Goal: Information Seeking & Learning: Learn about a topic

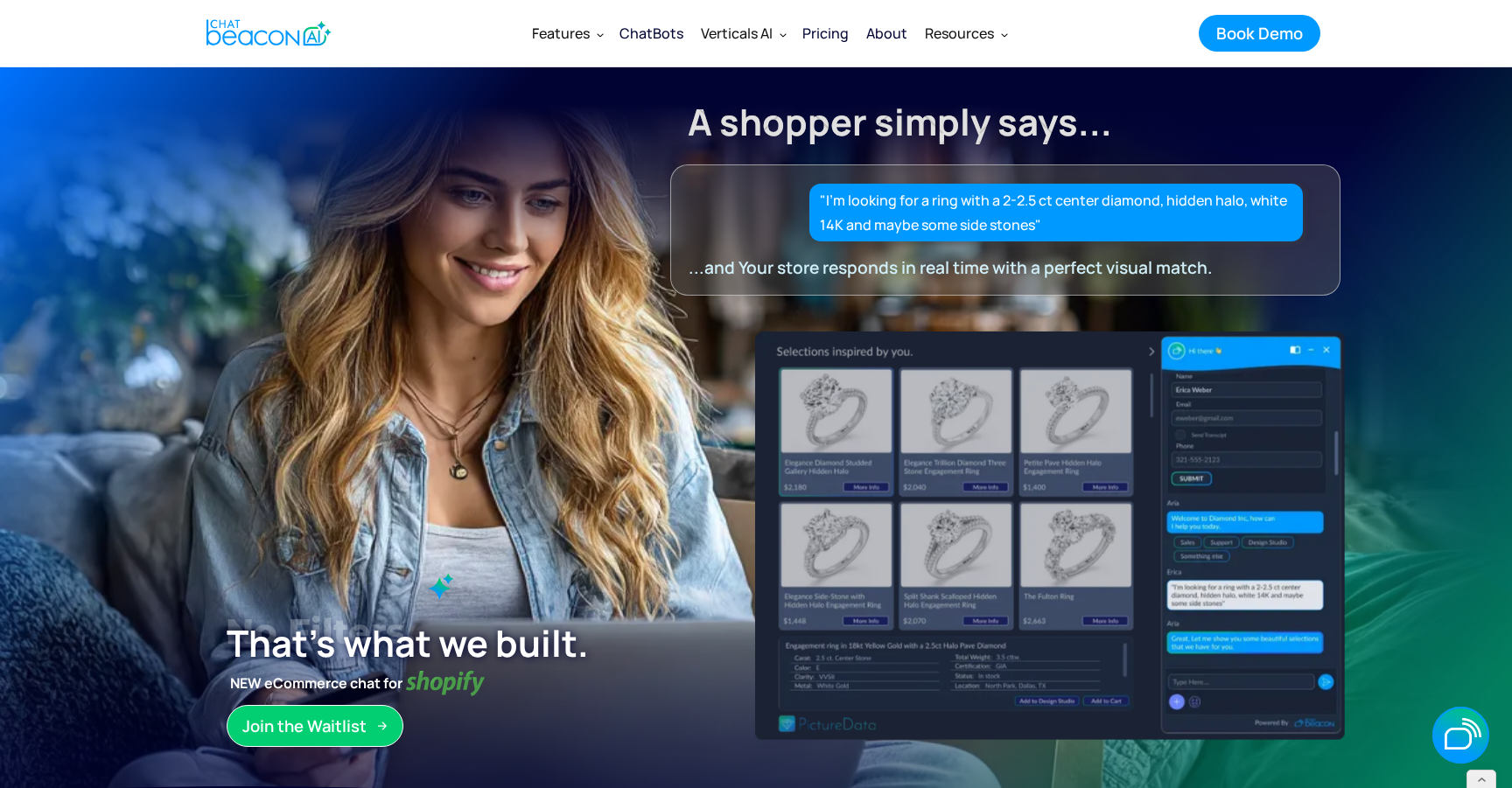
click at [655, 35] on div "ChatBots" at bounding box center [651, 33] width 64 height 24
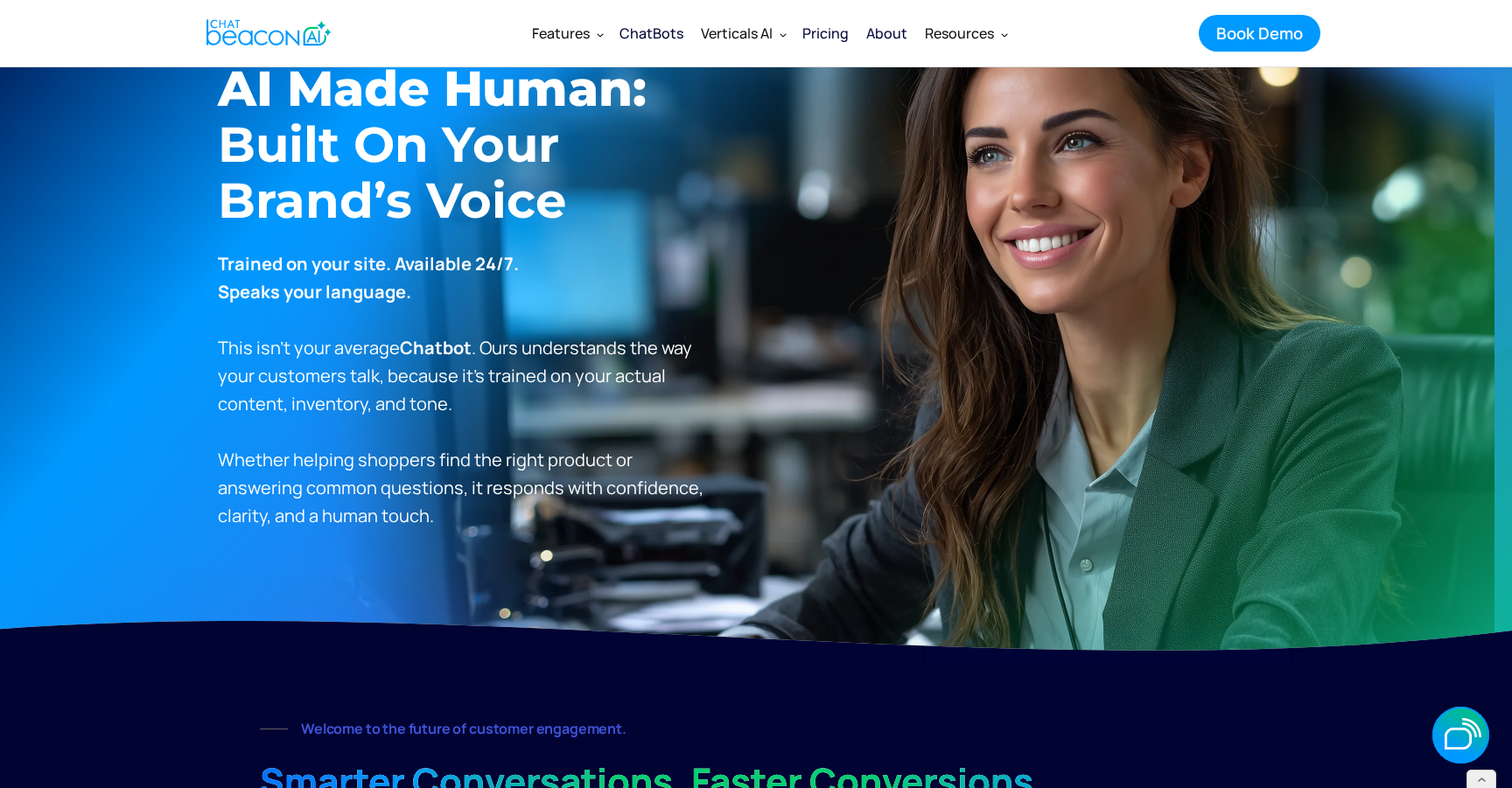
scroll to position [99, 0]
